Goal: Transaction & Acquisition: Purchase product/service

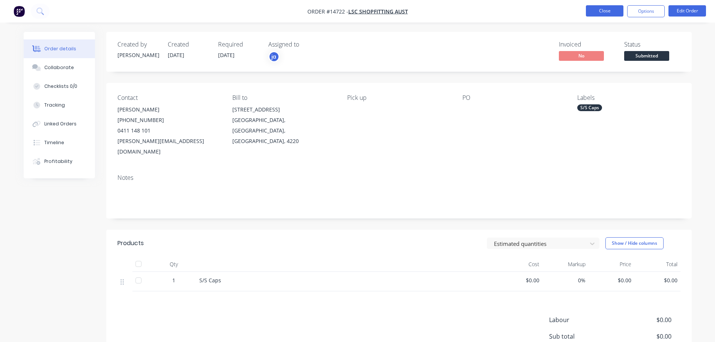
click at [595, 13] on button "Close" at bounding box center [605, 10] width 38 height 11
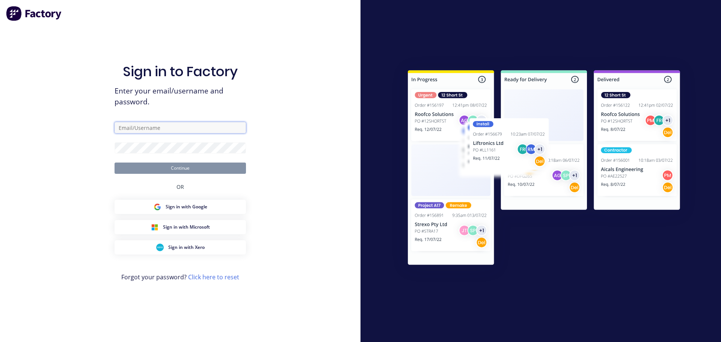
type input "[EMAIL_ADDRESS][DOMAIN_NAME]"
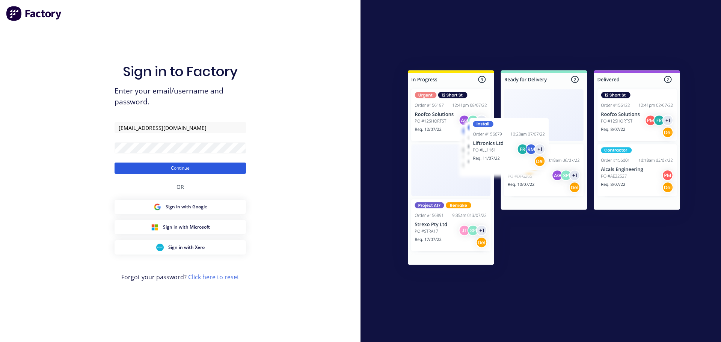
click at [196, 167] on button "Continue" at bounding box center [180, 168] width 131 height 11
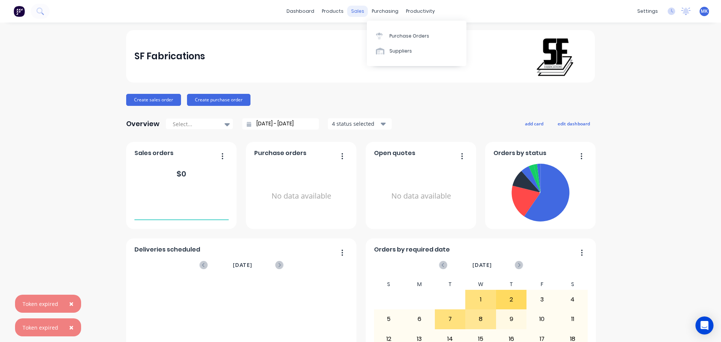
click at [361, 12] on div "sales" at bounding box center [357, 11] width 21 height 11
click at [368, 31] on link "Sales Orders" at bounding box center [394, 35] width 99 height 15
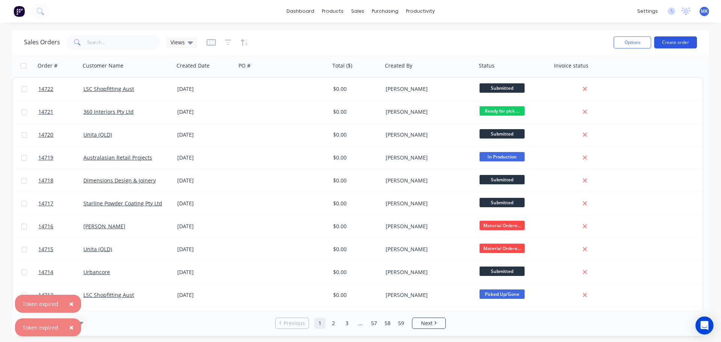
click at [666, 44] on button "Create order" at bounding box center [675, 42] width 43 height 12
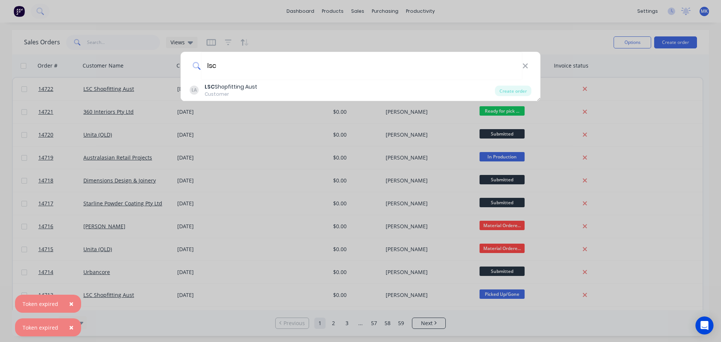
type input "lsc"
click at [231, 96] on div "Customer" at bounding box center [231, 94] width 53 height 7
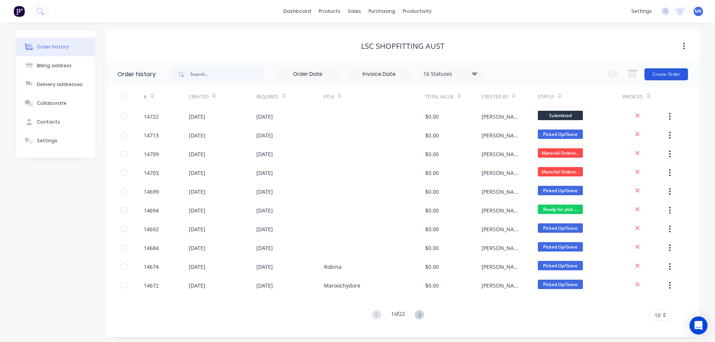
click at [660, 72] on button "Create Order" at bounding box center [667, 74] width 44 height 12
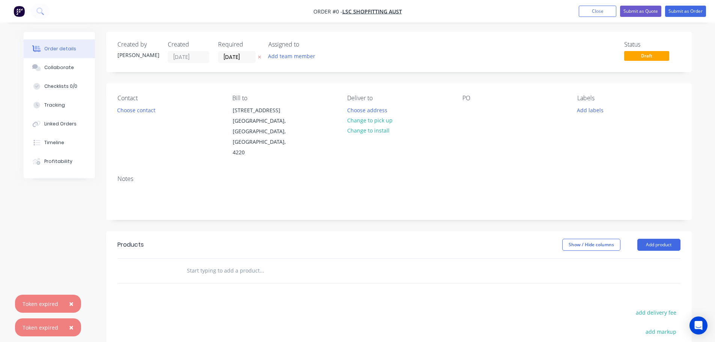
click at [292, 62] on div "Add team member" at bounding box center [305, 56] width 75 height 11
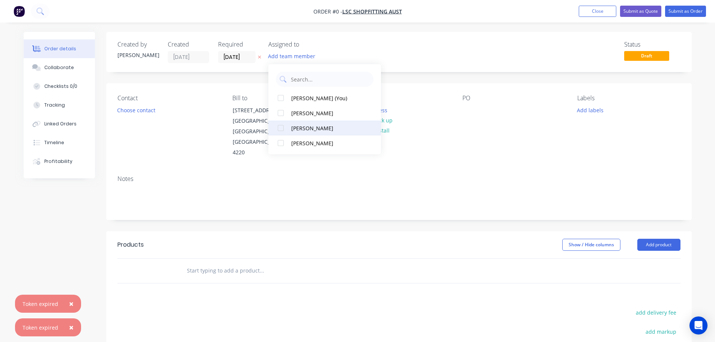
click at [300, 121] on button "[PERSON_NAME]" at bounding box center [324, 128] width 113 height 15
click at [158, 108] on div "Order details Collaborate Checklists 0/0 Tracking Linked Orders Timeline Profit…" at bounding box center [357, 253] width 683 height 443
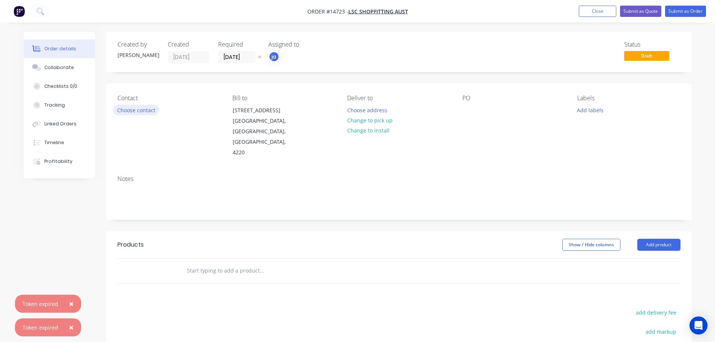
click at [158, 108] on button "Choose contact" at bounding box center [136, 110] width 46 height 10
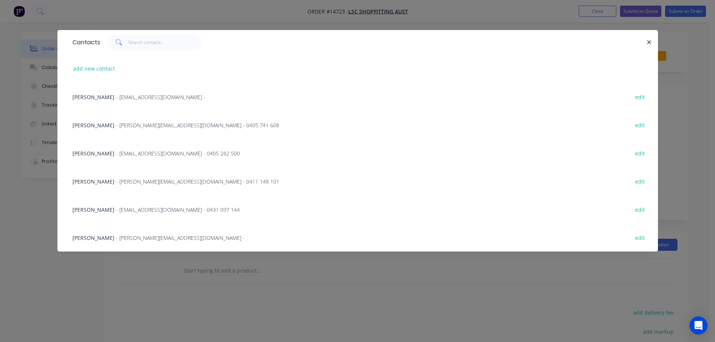
scroll to position [38, 0]
click at [116, 211] on span "- [EMAIL_ADDRESS][DOMAIN_NAME] - 0431 097 144" at bounding box center [178, 209] width 124 height 7
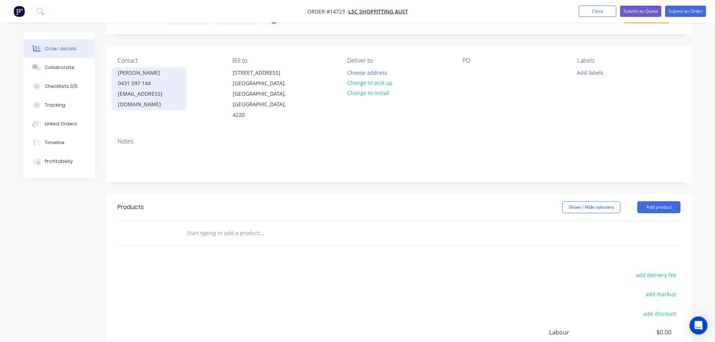
click at [144, 84] on div "0431 097 144" at bounding box center [149, 83] width 62 height 11
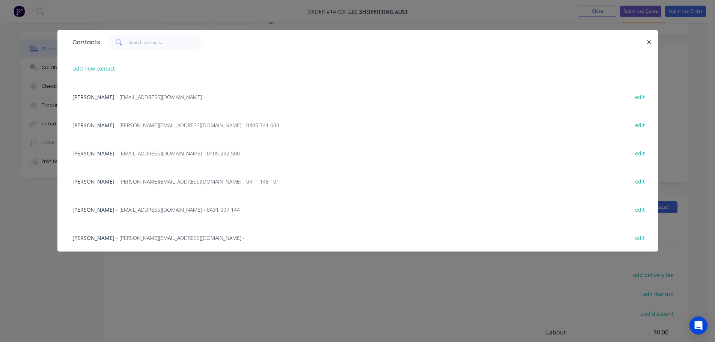
drag, startPoint x: 118, startPoint y: 124, endPoint x: 123, endPoint y: 124, distance: 4.9
click at [118, 123] on span "- [PERSON_NAME][EMAIL_ADDRESS][DOMAIN_NAME] - 0405 741 608" at bounding box center [197, 125] width 163 height 7
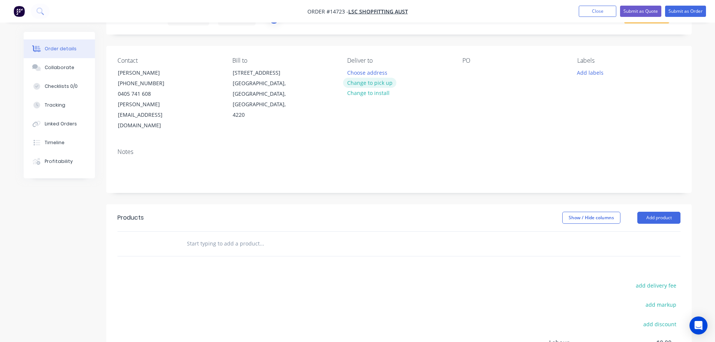
click at [379, 81] on button "Change to pick up" at bounding box center [369, 83] width 53 height 10
click at [589, 74] on button "Add labels" at bounding box center [590, 72] width 35 height 10
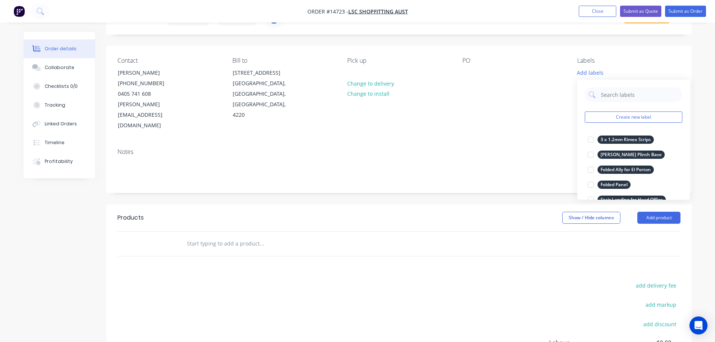
click at [619, 118] on button "Create new label" at bounding box center [634, 116] width 98 height 11
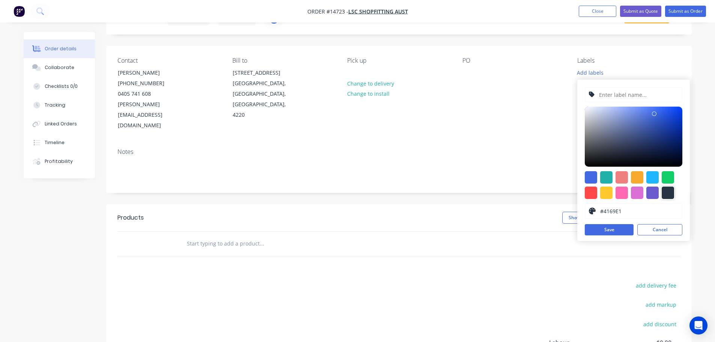
click at [665, 193] on div at bounding box center [668, 193] width 12 height 12
type input "#273444"
click at [619, 96] on input "text" at bounding box center [638, 94] width 80 height 14
paste input "7 x Dropper Poles + S/S Panels"
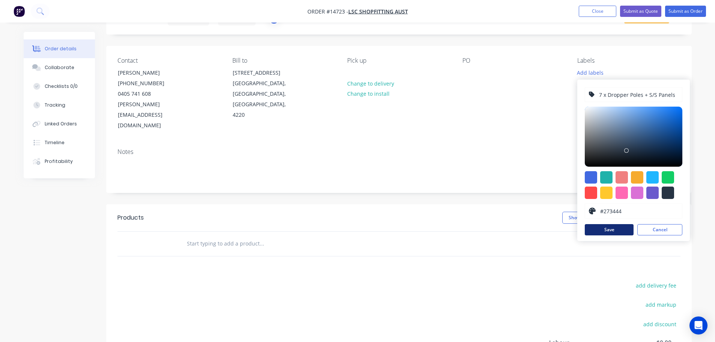
type input "7 x Dropper Poles + S/S Panels"
click at [599, 229] on button "Save" at bounding box center [609, 229] width 49 height 11
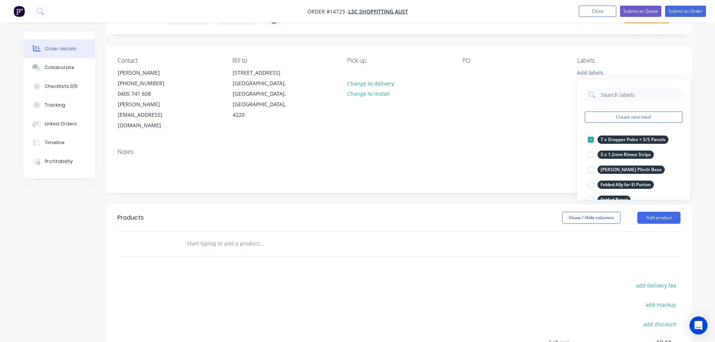
click at [256, 236] on input "text" at bounding box center [262, 243] width 150 height 15
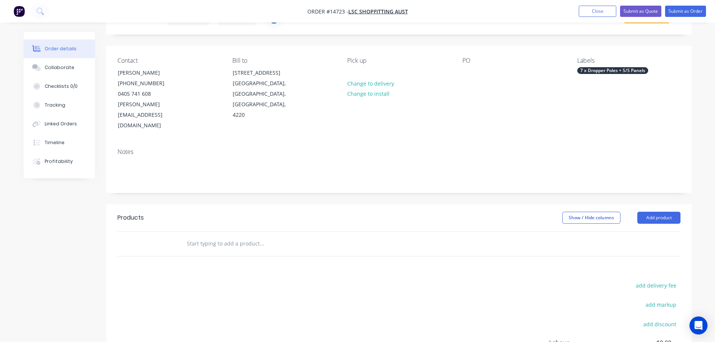
paste input "7 x Dropper Poles + S/S Panels"
type input "7 x Dropper Poles + S/S Panels"
click at [245, 260] on button "Add 7 x Dropper Poles + S/S Panels to order" at bounding box center [302, 272] width 225 height 24
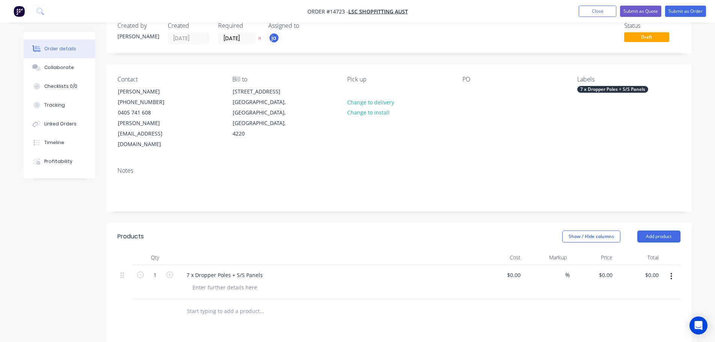
scroll to position [0, 0]
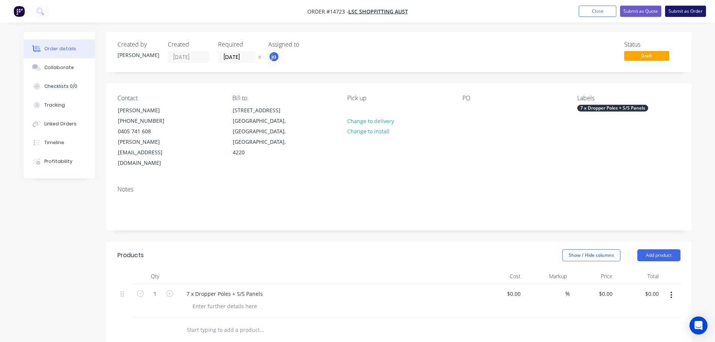
click at [697, 10] on button "Submit as Order" at bounding box center [685, 11] width 41 height 11
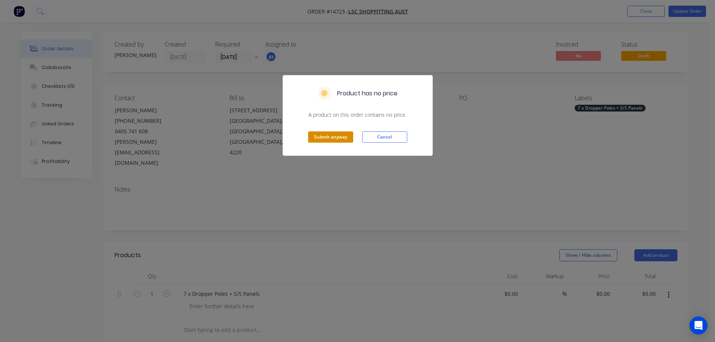
click at [332, 140] on button "Submit anyway" at bounding box center [330, 136] width 45 height 11
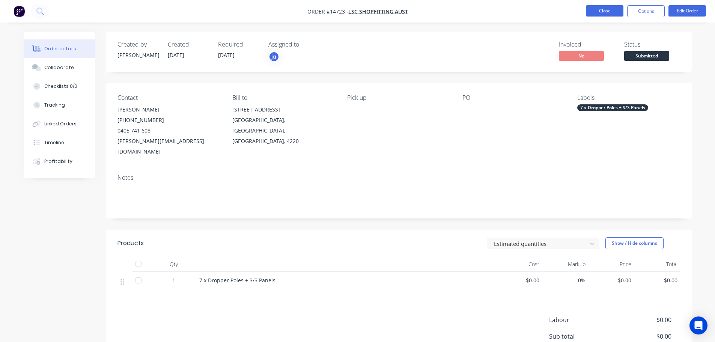
click at [610, 8] on button "Close" at bounding box center [605, 10] width 38 height 11
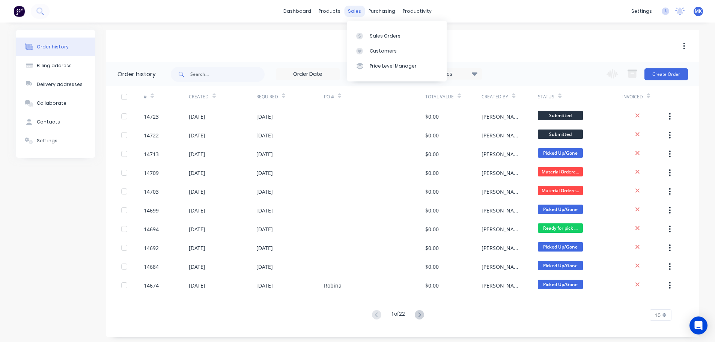
click at [355, 14] on div "sales" at bounding box center [354, 11] width 21 height 11
click at [371, 29] on link "Sales Orders" at bounding box center [396, 35] width 99 height 15
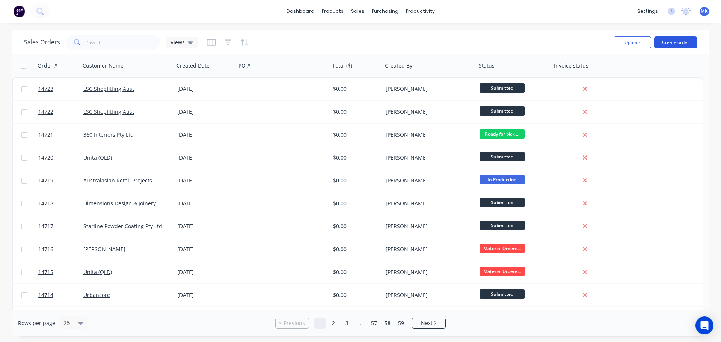
click at [688, 41] on button "Create order" at bounding box center [675, 42] width 43 height 12
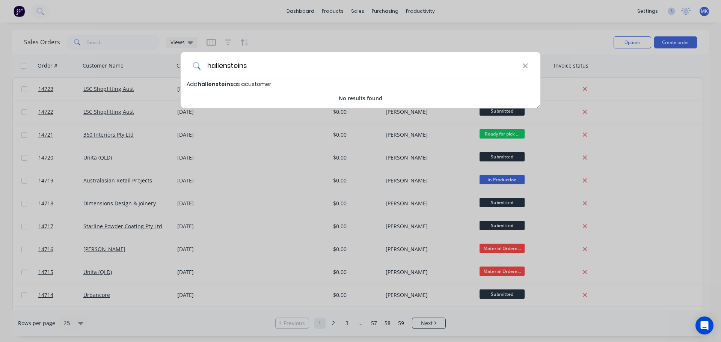
drag, startPoint x: 237, startPoint y: 69, endPoint x: 176, endPoint y: 72, distance: 60.5
click at [176, 72] on div "hallensteins Add hallensteins as a customer No results found" at bounding box center [360, 171] width 721 height 342
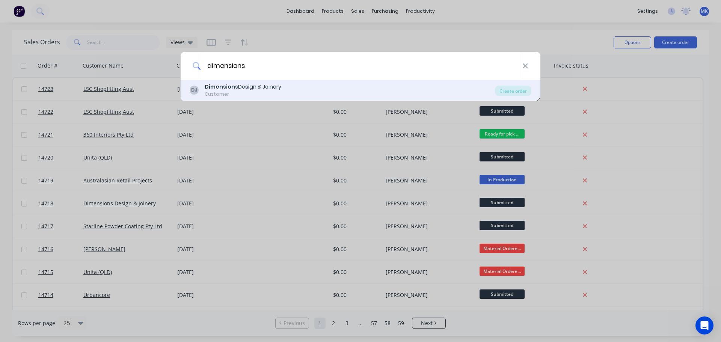
type input "dimensions"
click at [210, 86] on b "Dimensions" at bounding box center [221, 87] width 33 height 8
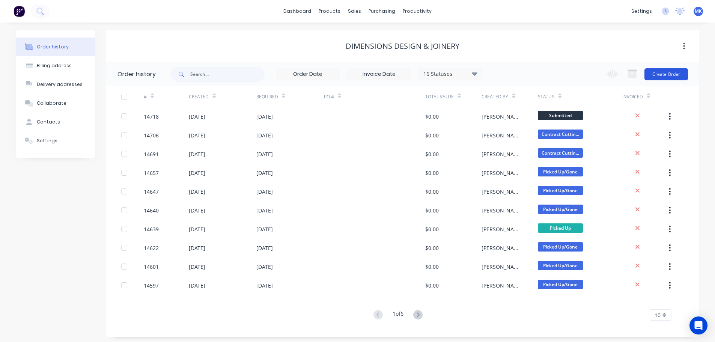
click at [651, 75] on button "Create Order" at bounding box center [667, 74] width 44 height 12
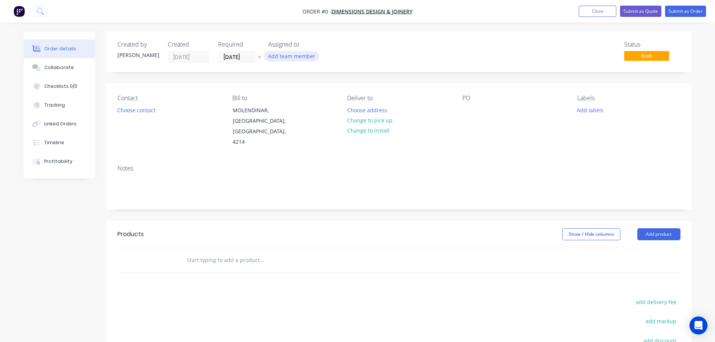
click at [298, 59] on button "Add team member" at bounding box center [291, 56] width 55 height 10
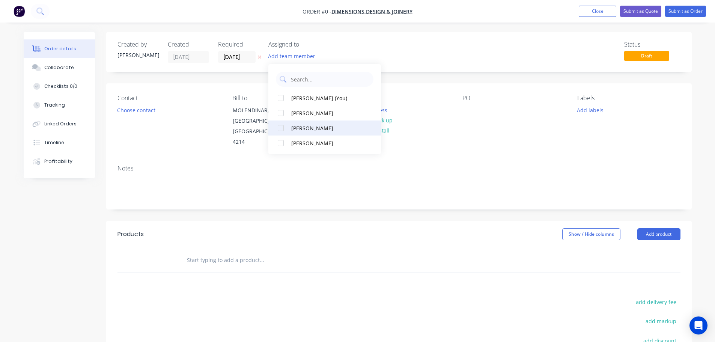
click at [313, 127] on div "[PERSON_NAME]" at bounding box center [328, 128] width 75 height 8
click at [149, 110] on div "Order details Collaborate Checklists 0/0 Tracking Linked Orders Timeline Profit…" at bounding box center [357, 248] width 683 height 432
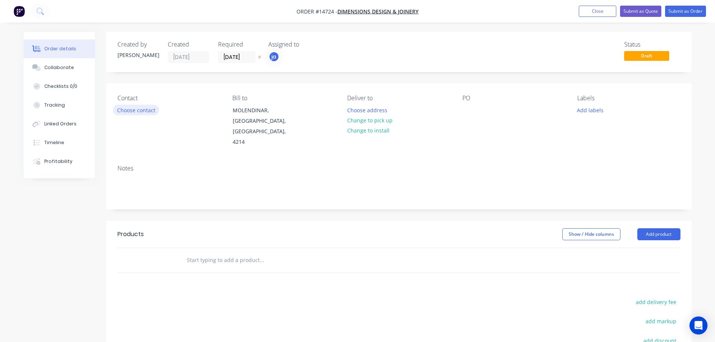
click at [149, 110] on button "Choose contact" at bounding box center [136, 110] width 46 height 10
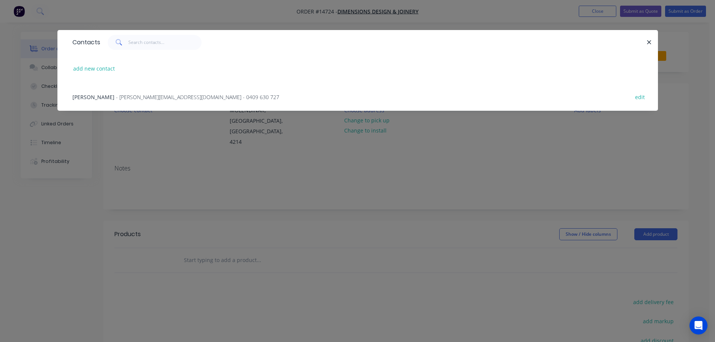
click at [148, 100] on span "- [PERSON_NAME][EMAIL_ADDRESS][DOMAIN_NAME] - 0409 630 727" at bounding box center [197, 96] width 163 height 7
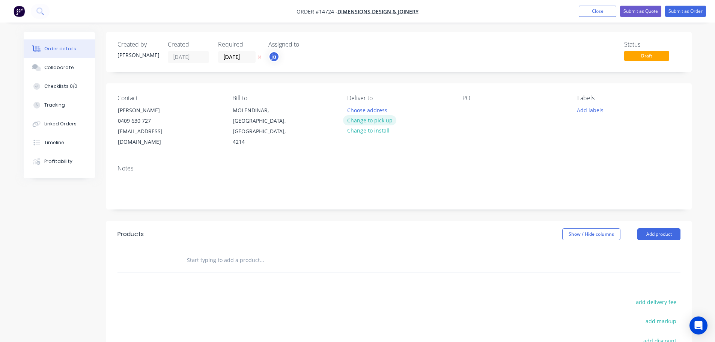
click at [369, 115] on button "Change to pick up" at bounding box center [369, 120] width 53 height 10
click at [584, 112] on button "Add labels" at bounding box center [590, 110] width 35 height 10
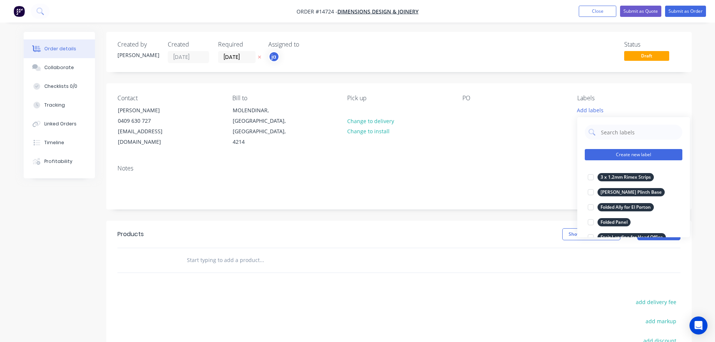
click at [614, 154] on button "Create new label" at bounding box center [634, 154] width 98 height 11
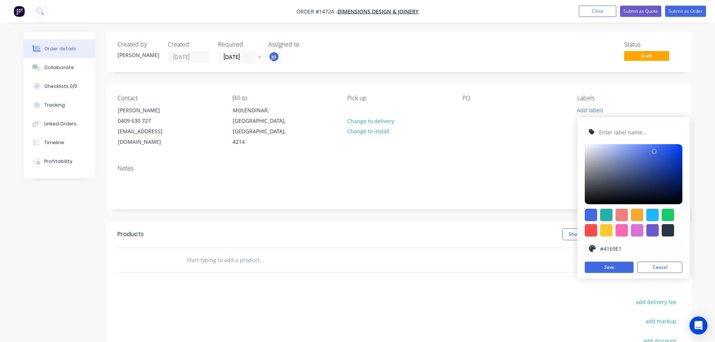
click at [673, 231] on div at bounding box center [634, 223] width 98 height 28
click at [668, 231] on div at bounding box center [668, 230] width 12 height 12
type input "#273444"
click at [627, 133] on input "text" at bounding box center [638, 132] width 80 height 14
paste input "Hallensteins Robina"
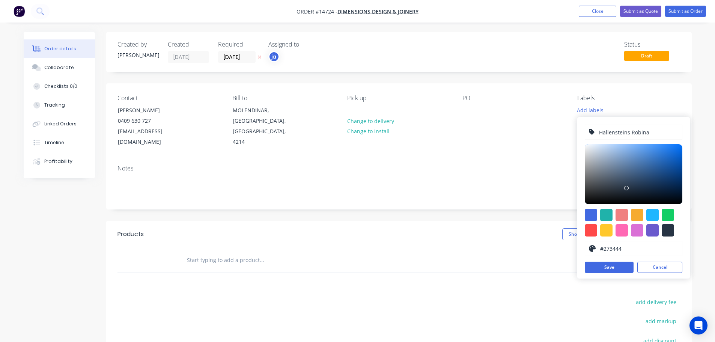
type input "Hallensteins Robina"
drag, startPoint x: 609, startPoint y: 128, endPoint x: 606, endPoint y: 122, distance: 6.7
click at [606, 122] on div "Hallensteins Robina #273444 hex #273444 Save Cancel" at bounding box center [633, 197] width 113 height 161
click at [622, 270] on button "Save" at bounding box center [609, 267] width 49 height 11
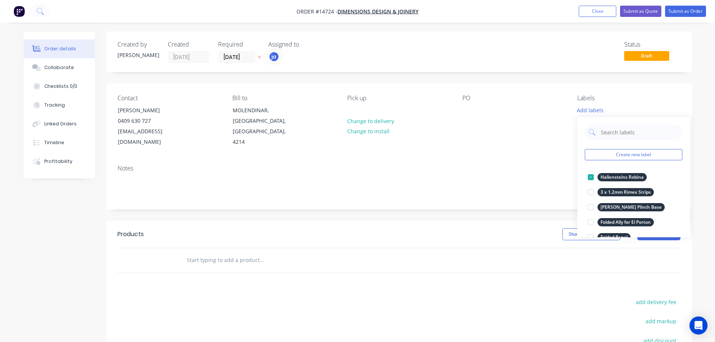
click at [218, 253] on input "text" at bounding box center [262, 260] width 150 height 15
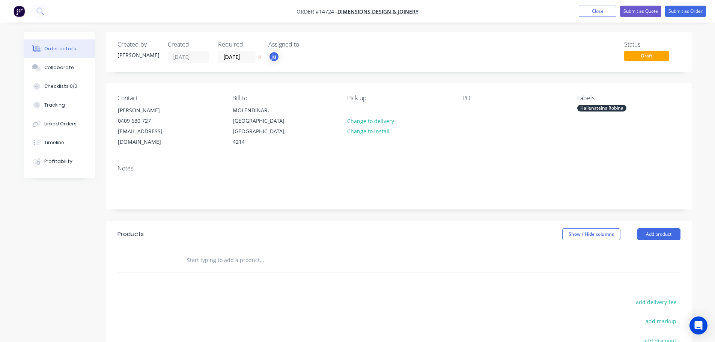
paste input "Hallensteins Robina"
type input "Hallensteins Robina"
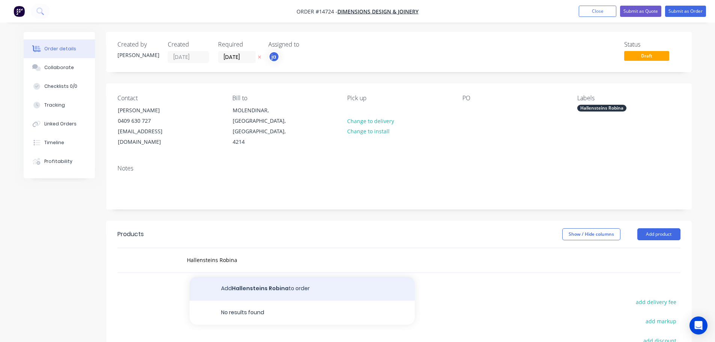
click at [232, 277] on button "[PERSON_NAME] Robina to order" at bounding box center [302, 289] width 225 height 24
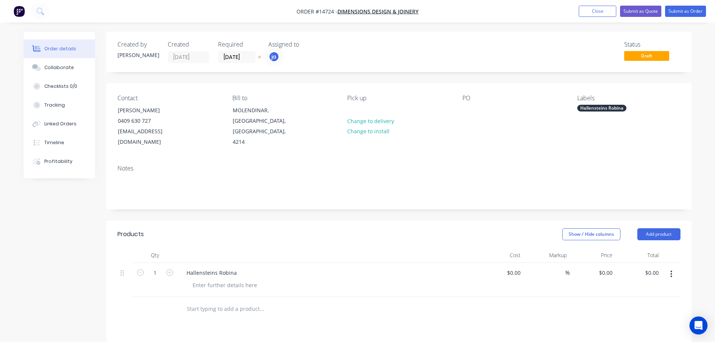
click at [606, 110] on div "Hallensteins Robina" at bounding box center [601, 108] width 49 height 7
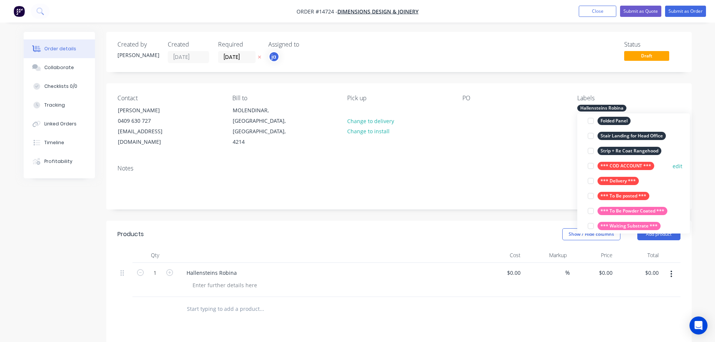
click at [616, 163] on div "*** COD ACCOUNT ***" at bounding box center [626, 166] width 57 height 8
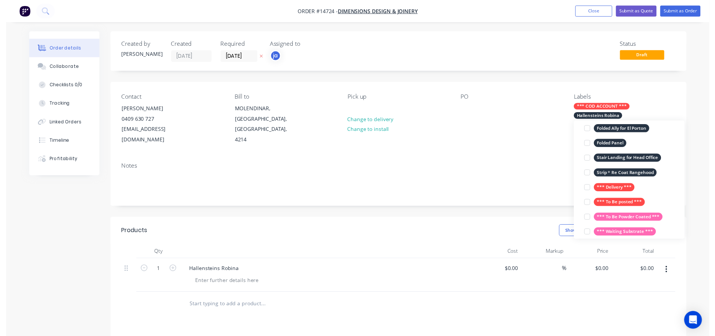
scroll to position [8, 0]
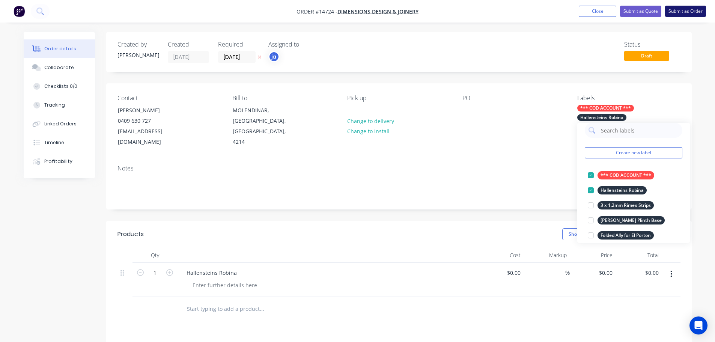
drag, startPoint x: 692, startPoint y: 12, endPoint x: 628, endPoint y: 22, distance: 64.6
click at [692, 11] on button "Submit as Order" at bounding box center [685, 11] width 41 height 11
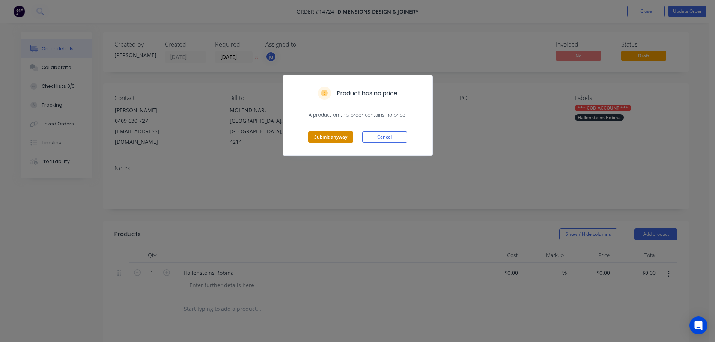
click at [308, 137] on button "Submit anyway" at bounding box center [330, 136] width 45 height 11
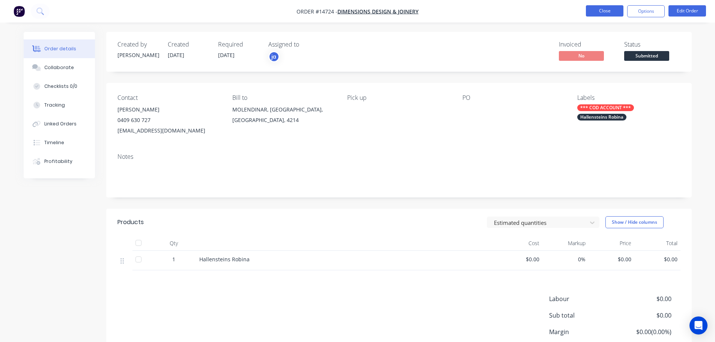
click at [611, 11] on button "Close" at bounding box center [605, 10] width 38 height 11
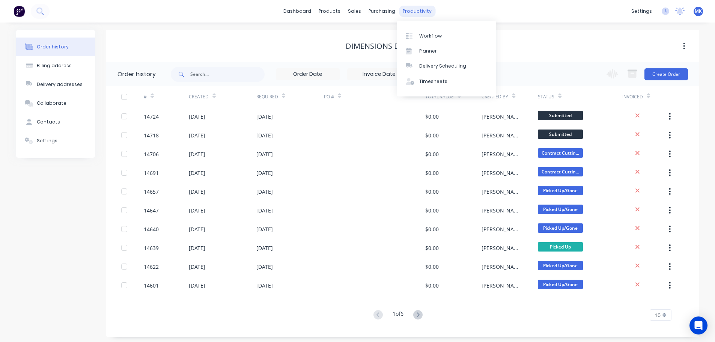
click at [413, 12] on div "productivity" at bounding box center [417, 11] width 36 height 11
click at [419, 29] on link "Workflow" at bounding box center [446, 35] width 99 height 15
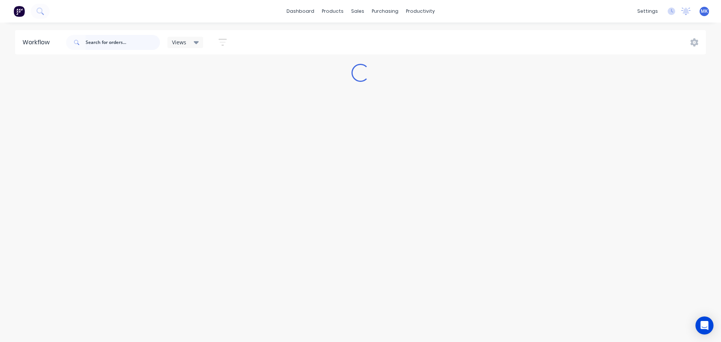
click at [88, 44] on input "text" at bounding box center [123, 42] width 74 height 15
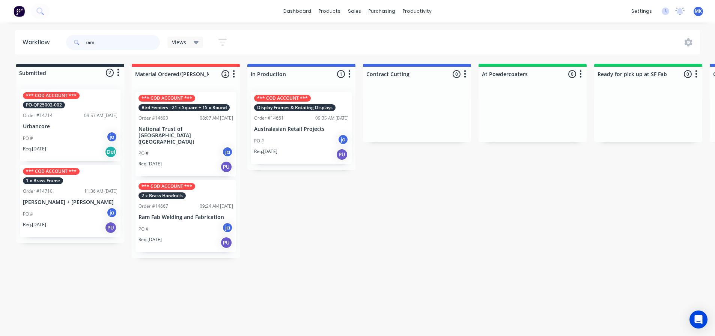
type input "ram"
click at [171, 228] on div "PO # ja" at bounding box center [186, 229] width 95 height 14
